Goal: Information Seeking & Learning: Learn about a topic

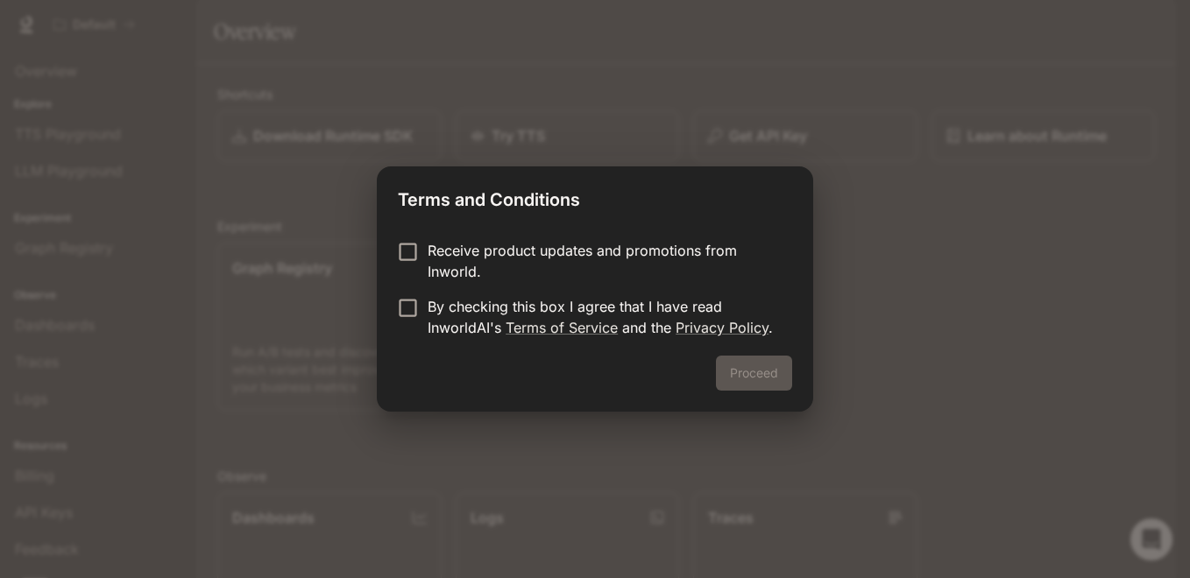
click at [498, 251] on p "Receive product updates and promotions from Inworld." at bounding box center [603, 261] width 350 height 42
click at [446, 312] on p "By checking this box I agree that I have read InworldAI's Terms of Service and …" at bounding box center [603, 317] width 350 height 42
click at [754, 379] on button "Proceed" at bounding box center [754, 373] width 76 height 35
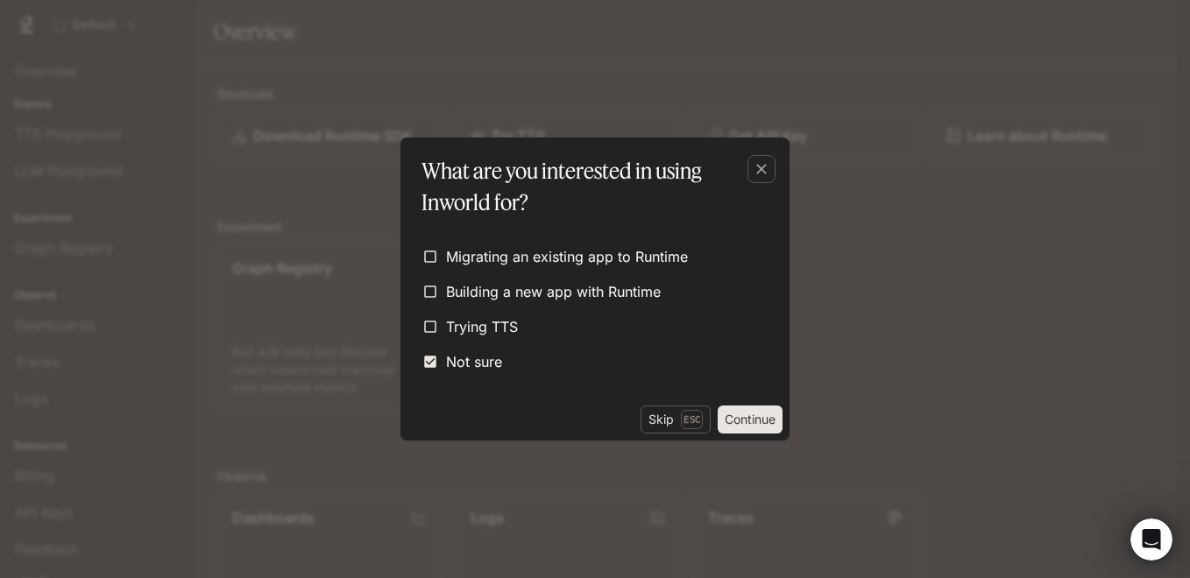
click at [746, 420] on button "Continue" at bounding box center [750, 420] width 65 height 28
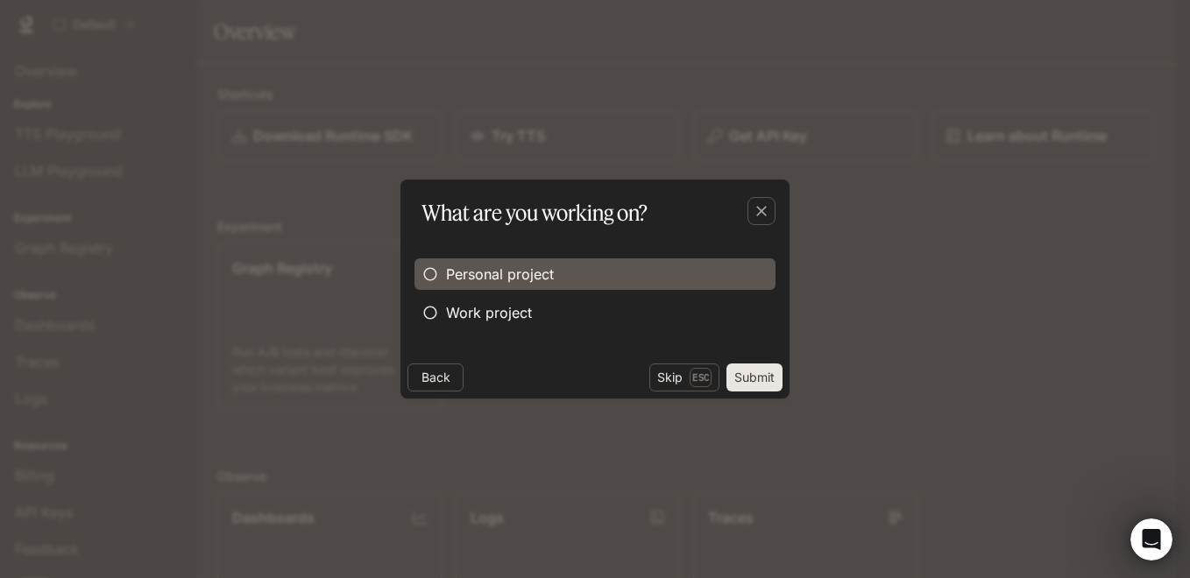
click at [467, 267] on span "Personal project" at bounding box center [500, 274] width 108 height 21
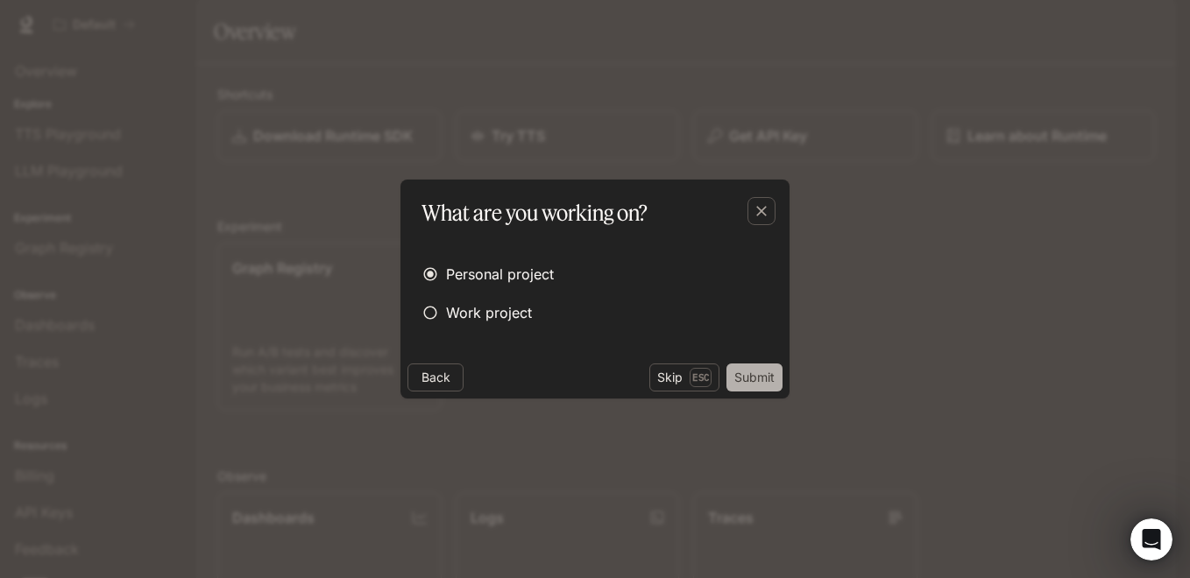
click at [762, 384] on button "Submit" at bounding box center [754, 378] width 56 height 28
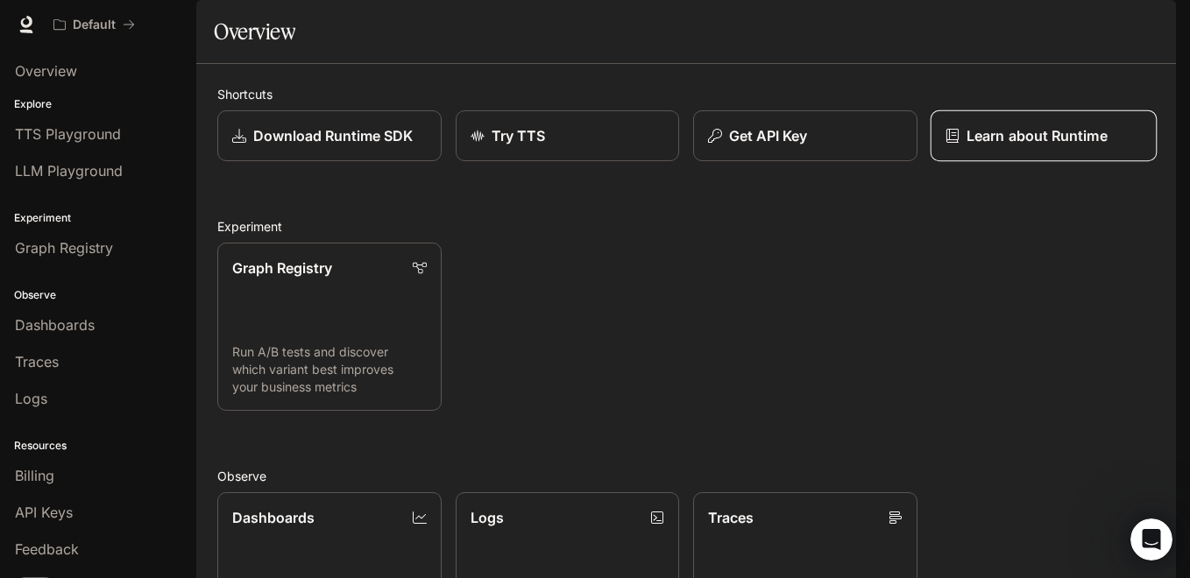
click at [986, 146] on p "Learn about Runtime" at bounding box center [1036, 135] width 141 height 21
